Goal: Navigation & Orientation: Find specific page/section

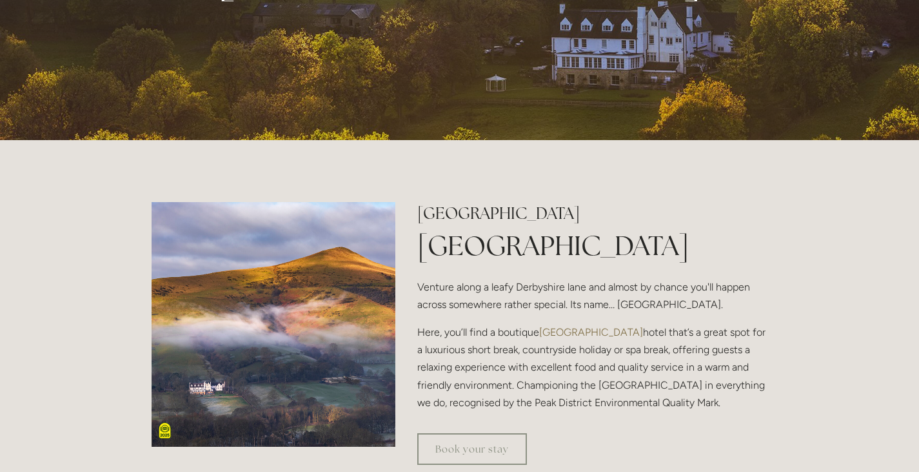
scroll to position [258, 0]
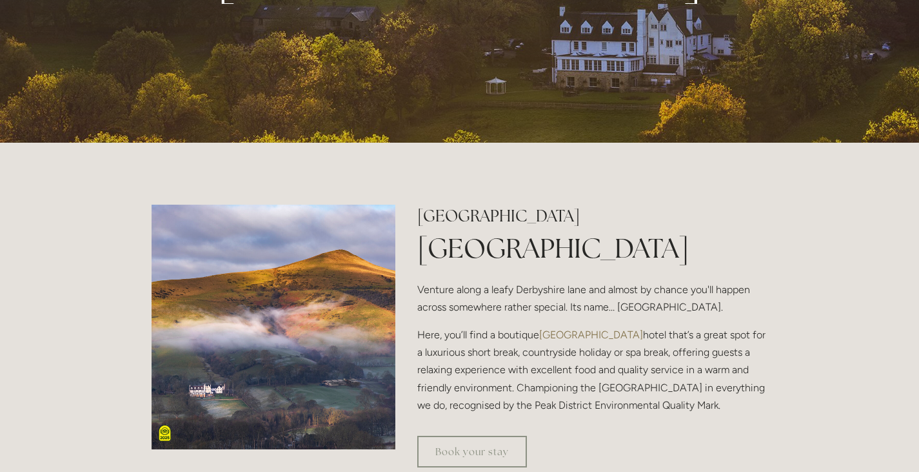
drag, startPoint x: 416, startPoint y: 214, endPoint x: 618, endPoint y: 209, distance: 201.4
click at [618, 209] on div "[GEOGRAPHIC_DATA] [GEOGRAPHIC_DATA] Venture along a leafy [GEOGRAPHIC_DATA] and…" at bounding box center [593, 315] width 372 height 220
copy h2 "[GEOGRAPHIC_DATA]"
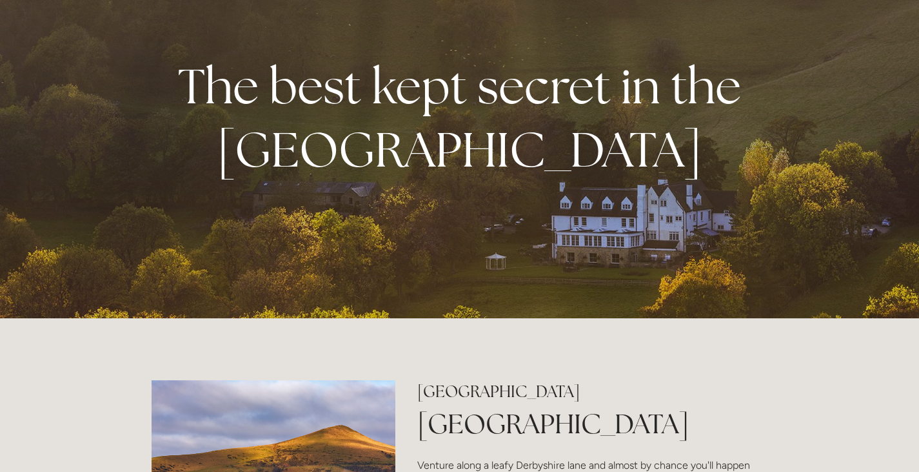
scroll to position [0, 0]
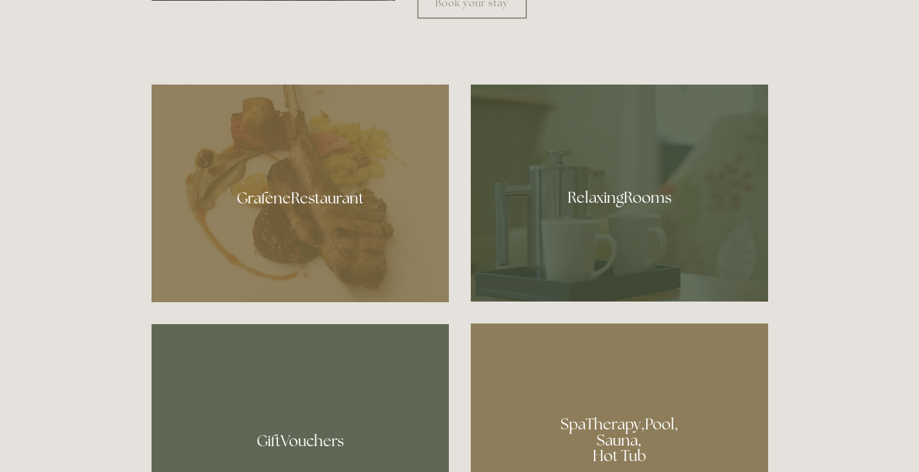
scroll to position [774, 0]
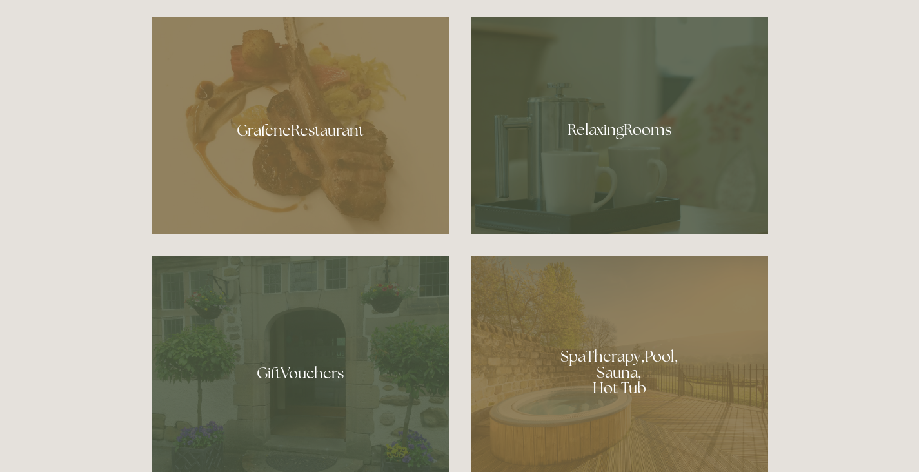
click at [629, 177] on div at bounding box center [619, 125] width 297 height 217
